Goal: Information Seeking & Learning: Learn about a topic

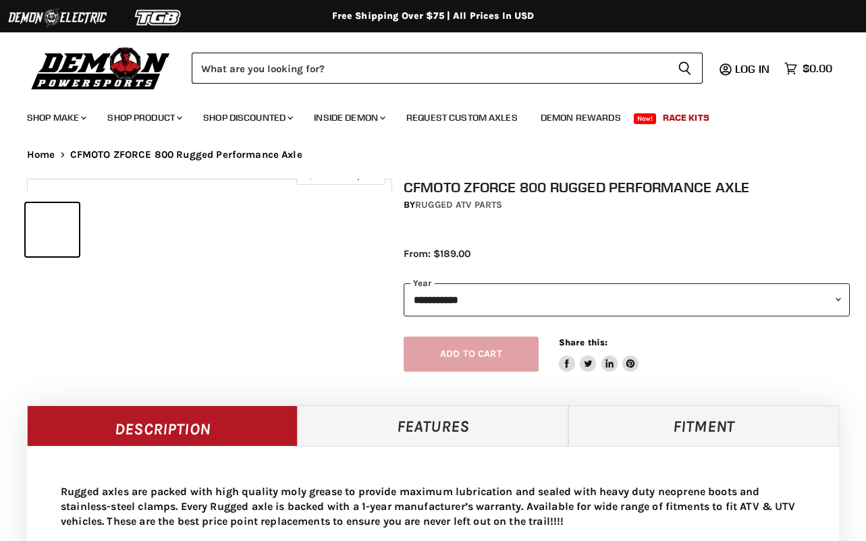
select select "******"
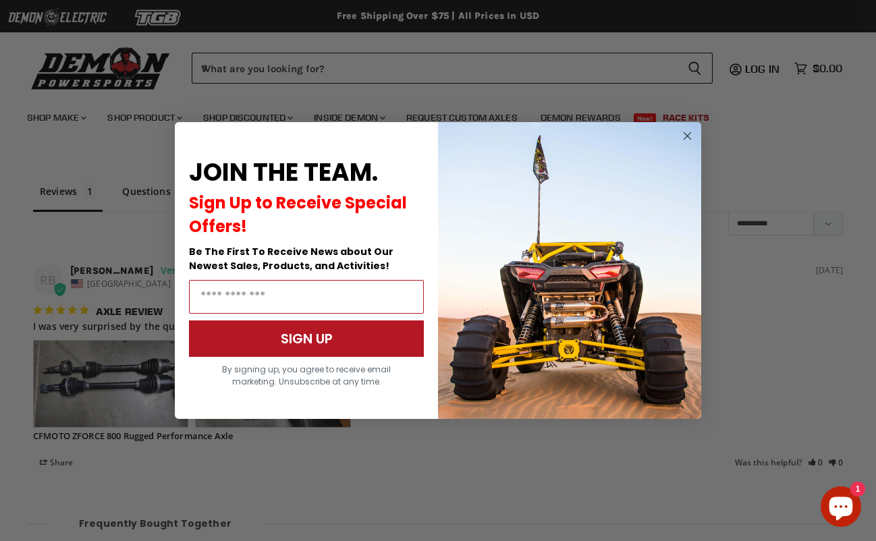
scroll to position [1082, 0]
